Goal: Use online tool/utility: Use online tool/utility

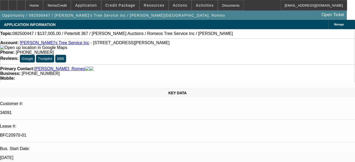
select select "0"
select select "3"
select select "0"
select select "6"
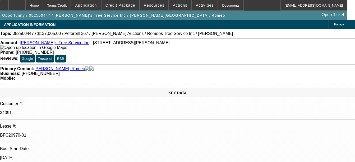
select select "0"
select select "3"
select select "0"
select select "6"
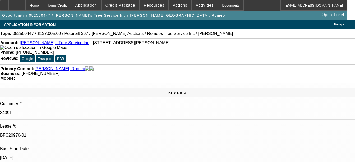
select select "0"
select select "6"
select select "0"
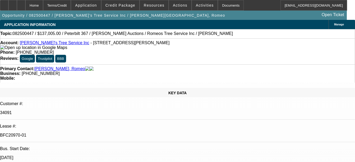
select select "0"
select select "3"
select select "0"
select select "6"
